Goal: Contribute content

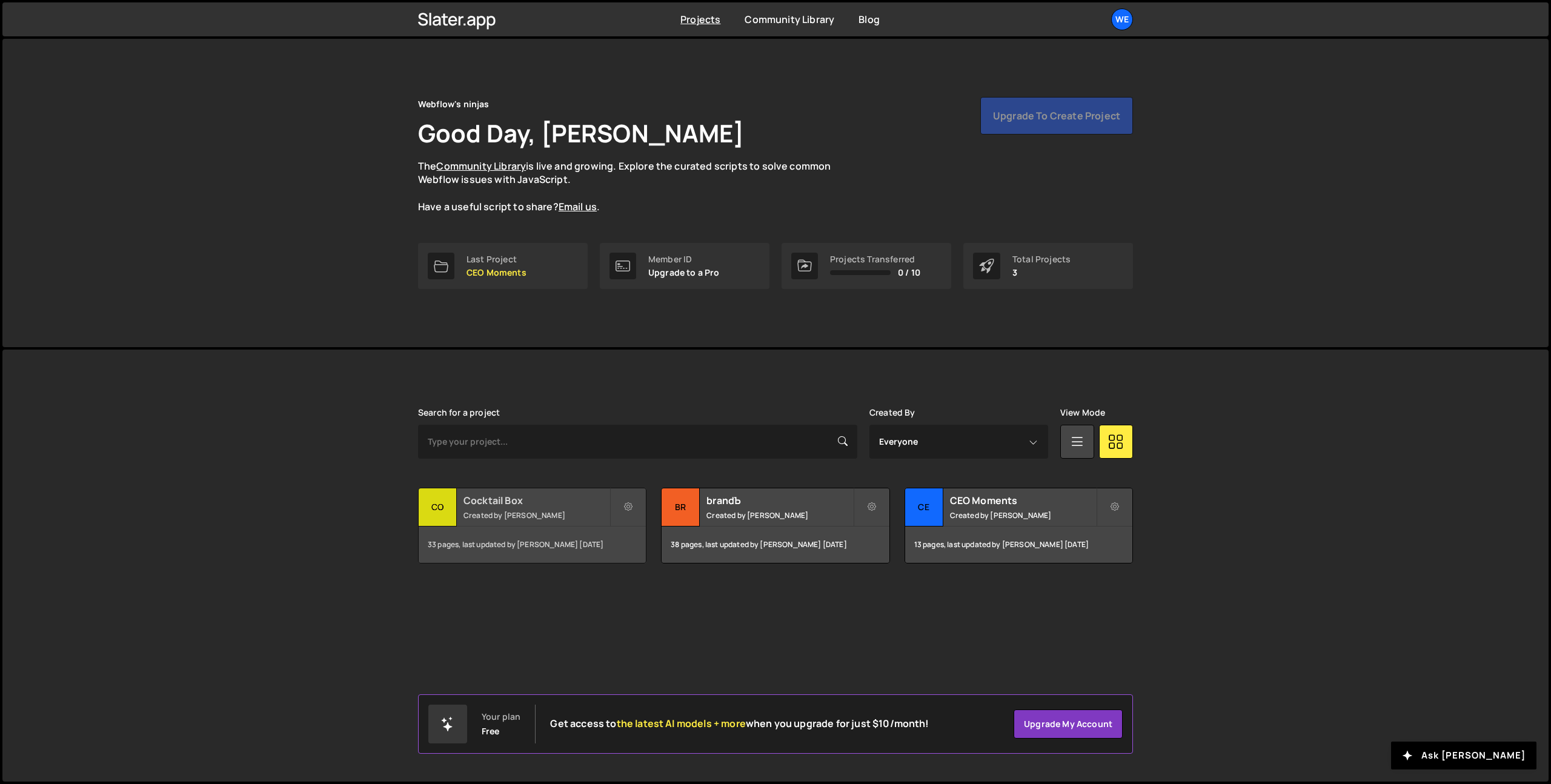
click at [461, 509] on div "Cocktail Box Created by Georgi Tsonev" at bounding box center [532, 507] width 227 height 38
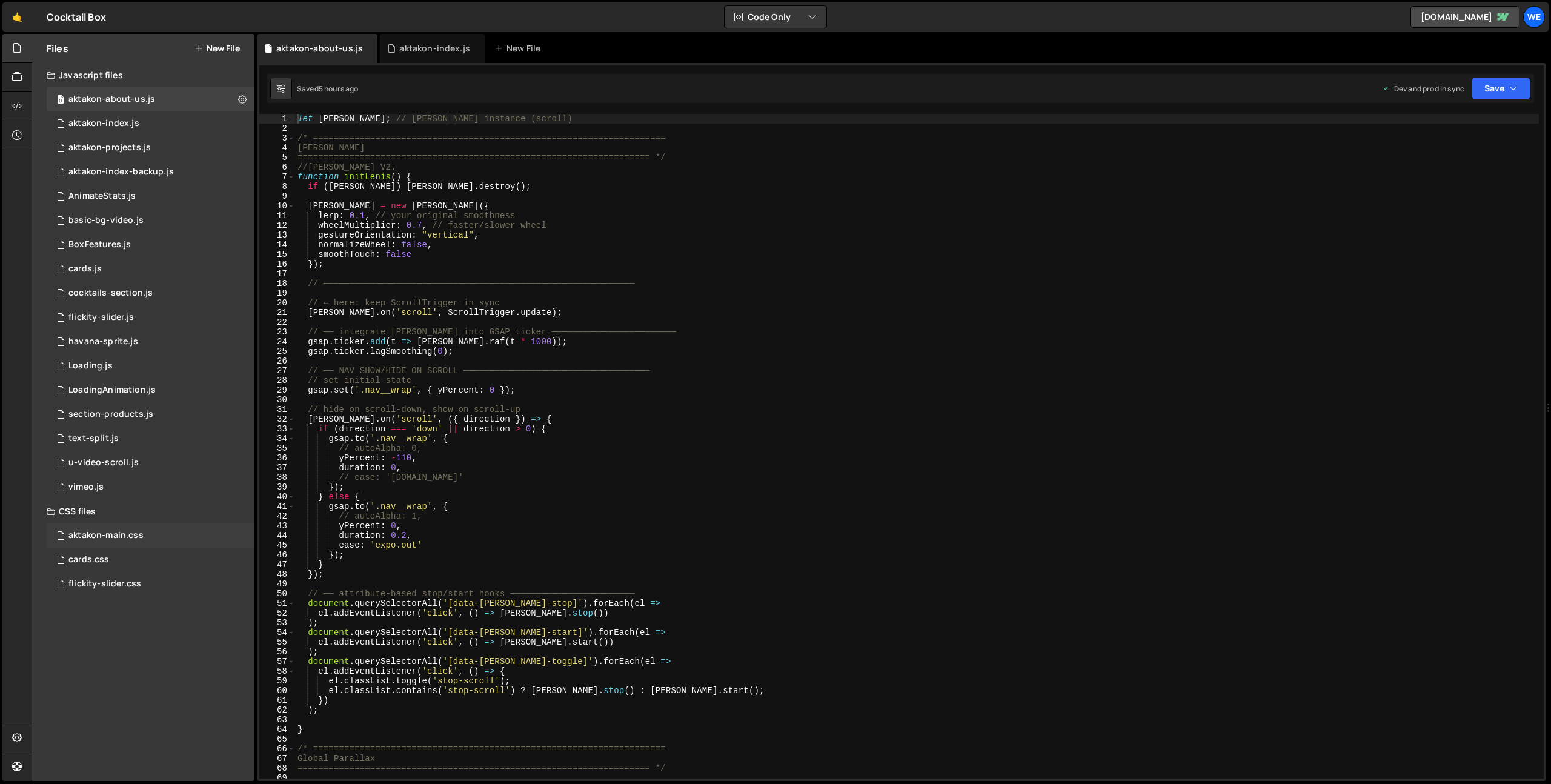
click at [129, 535] on div "aktakon-main.css" at bounding box center [106, 536] width 75 height 11
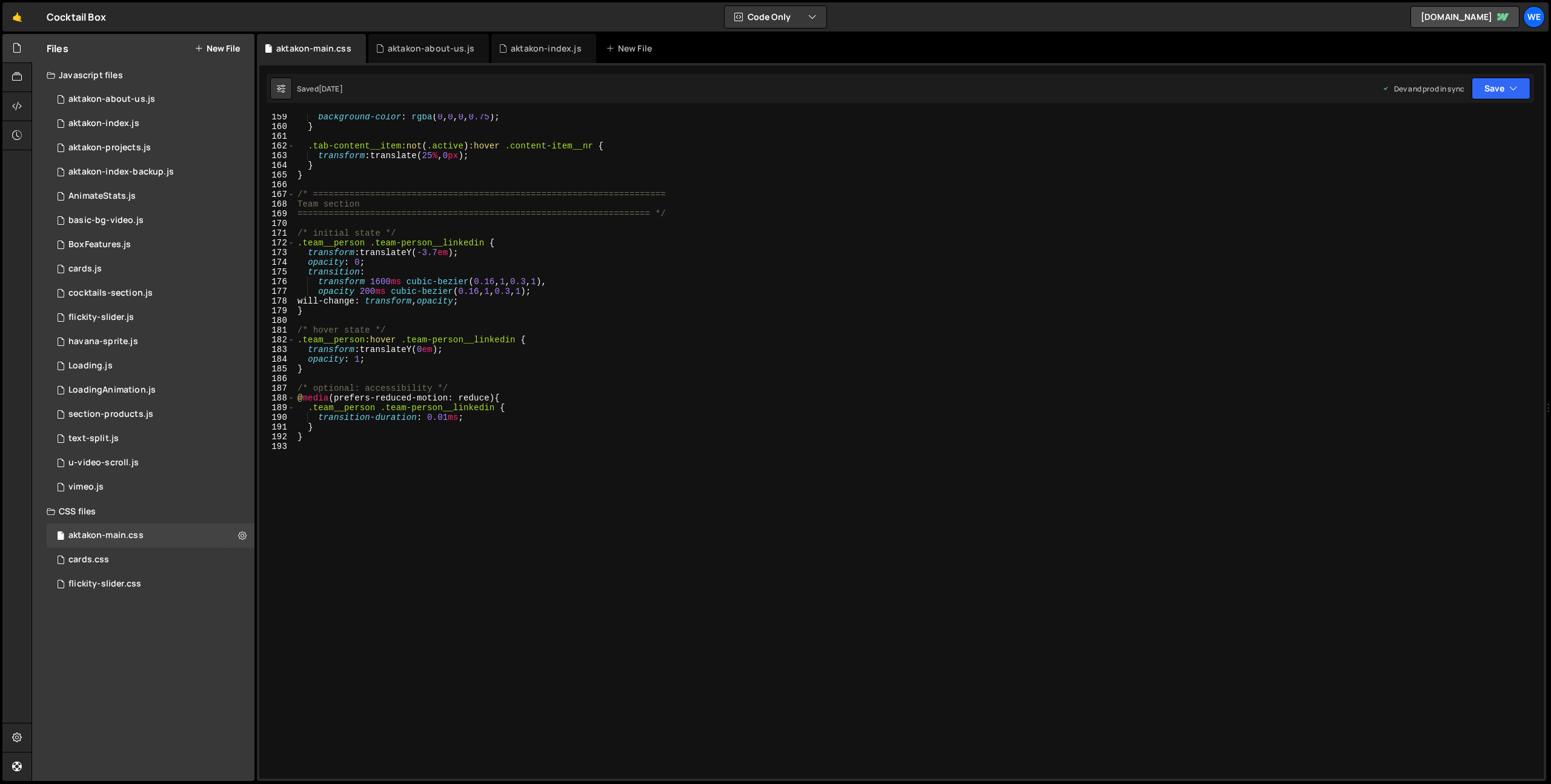
scroll to position [1534, 0]
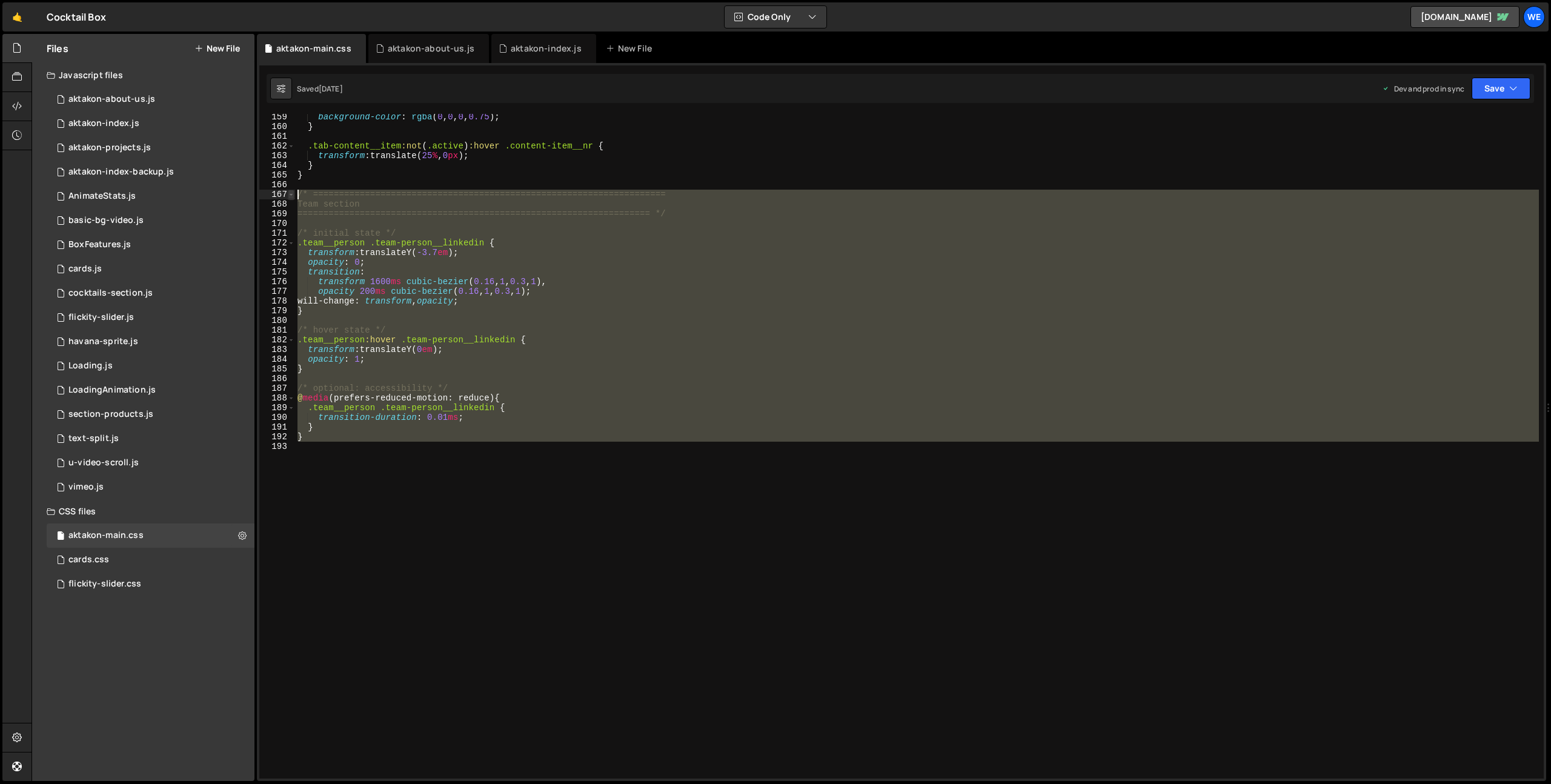
drag, startPoint x: 533, startPoint y: 459, endPoint x: 293, endPoint y: 192, distance: 359.0
click at [293, 192] on div "159 160 161 162 163 164 165 166 167 168 169 170 171 172 173 174 175 176 177 178…" at bounding box center [901, 446] width 1284 height 665
type textarea "/* ==================================================================== Team se…"
